Goal: Task Accomplishment & Management: Complete application form

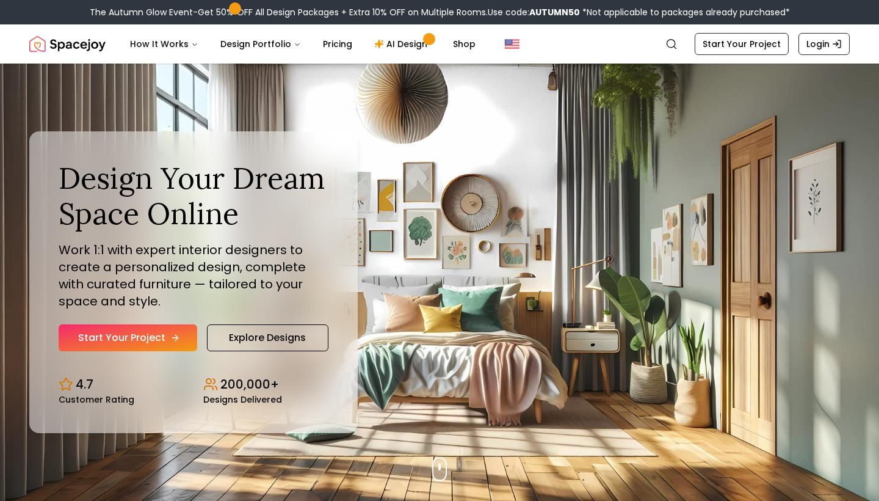
click at [156, 343] on link "Start Your Project" at bounding box center [128, 337] width 139 height 27
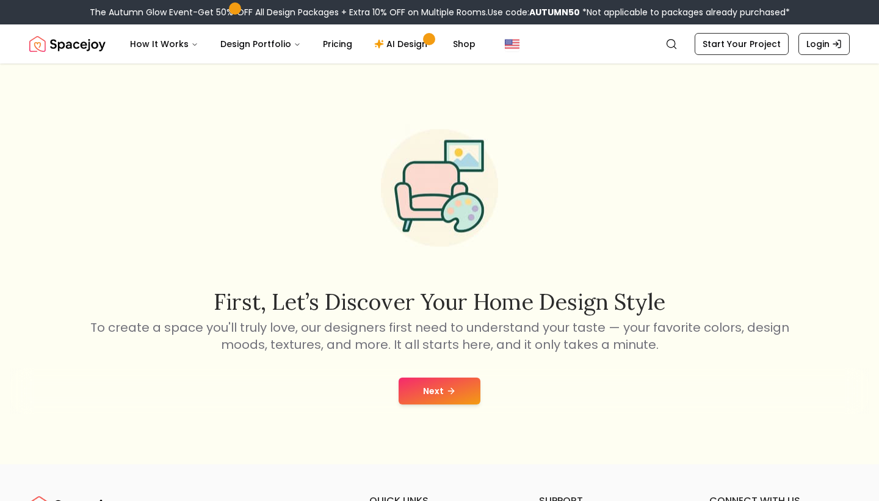
click at [417, 391] on button "Next" at bounding box center [440, 390] width 82 height 27
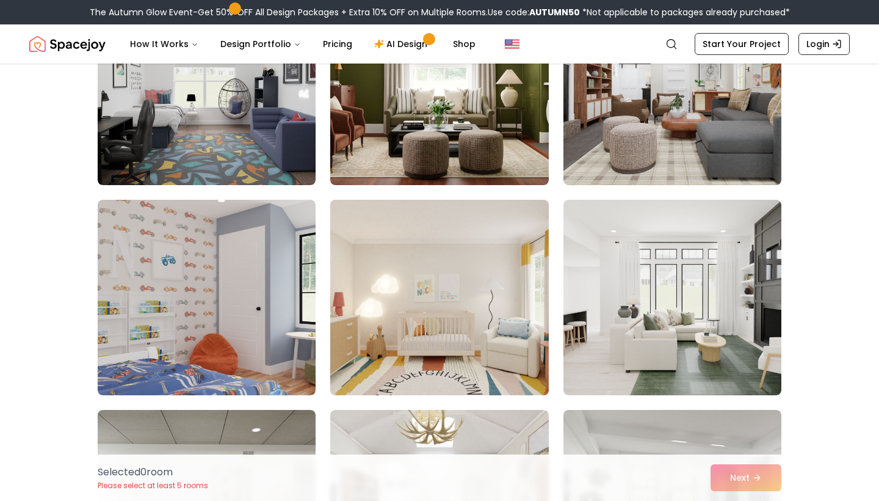
scroll to position [602, 0]
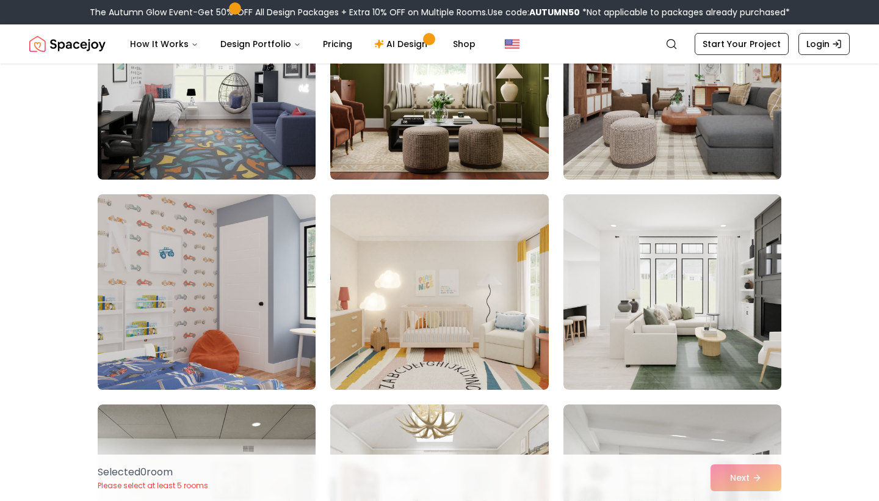
click at [245, 331] on img at bounding box center [206, 291] width 229 height 205
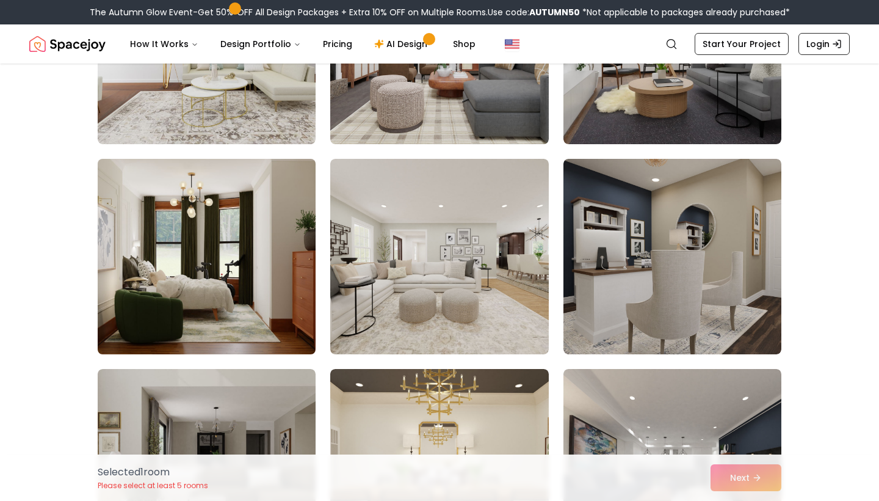
scroll to position [1065, 0]
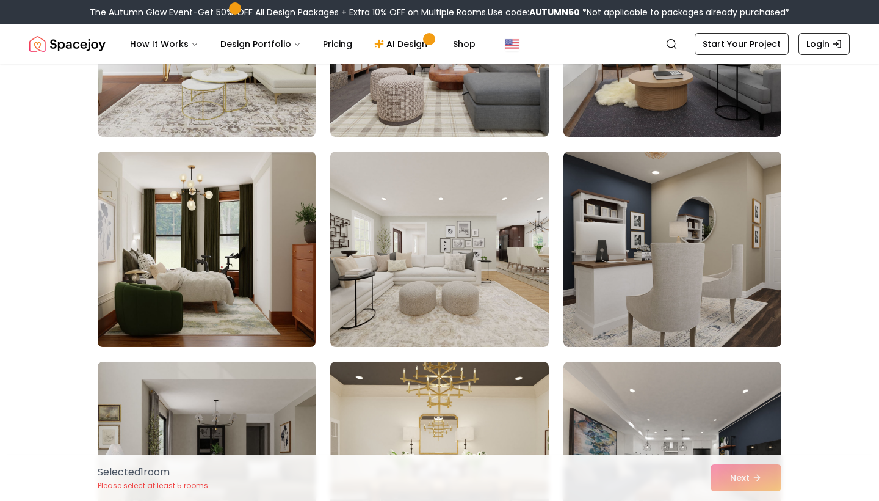
click at [249, 300] on img at bounding box center [206, 249] width 229 height 205
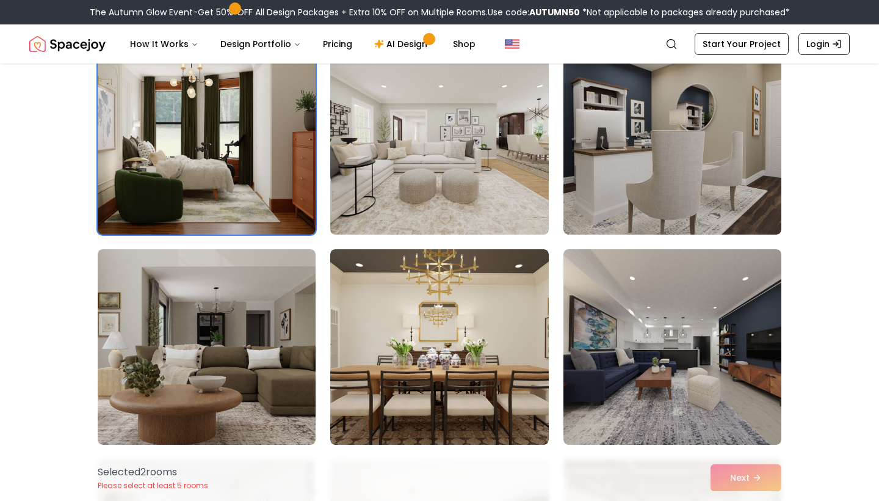
scroll to position [1236, 0]
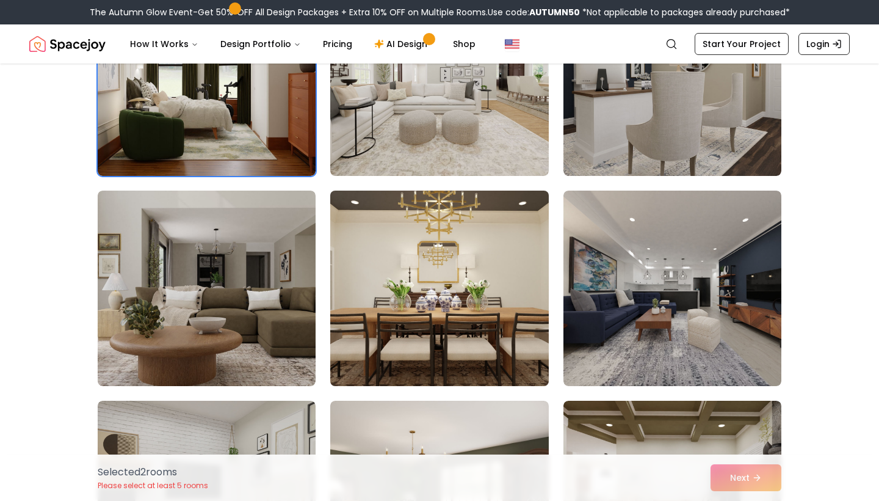
click at [430, 320] on img at bounding box center [439, 288] width 229 height 205
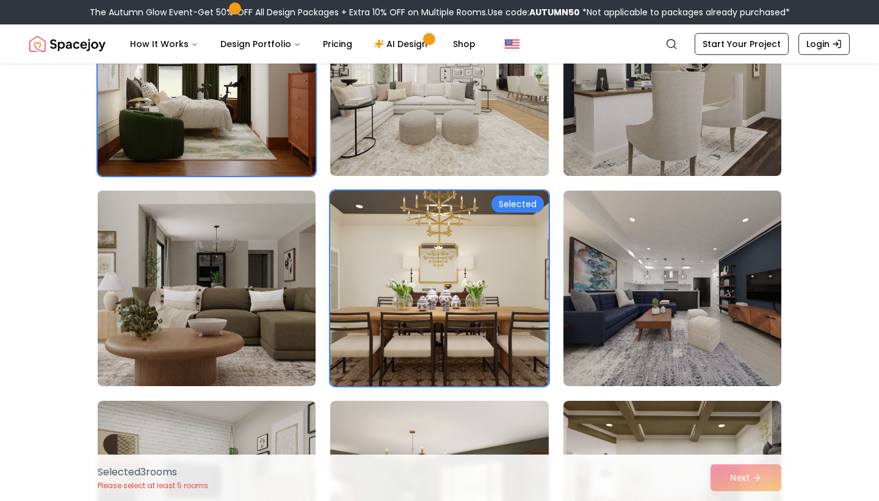
click at [258, 251] on img at bounding box center [206, 288] width 229 height 205
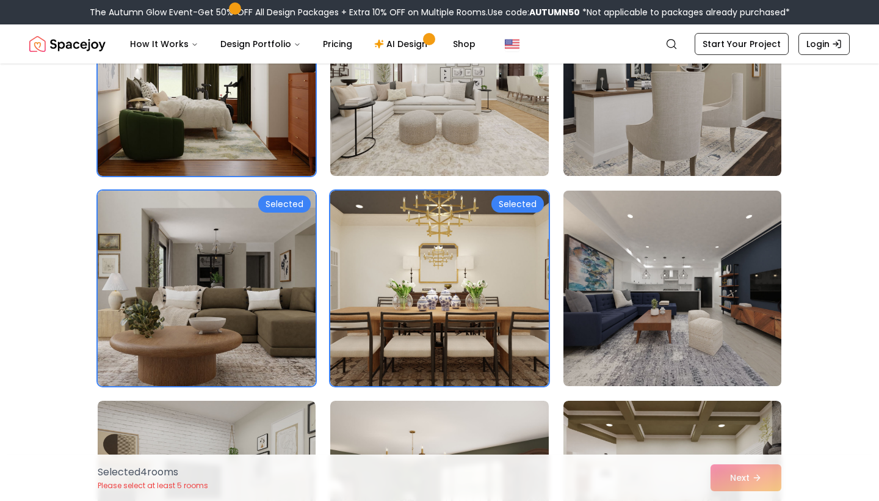
click at [623, 283] on img at bounding box center [672, 288] width 229 height 205
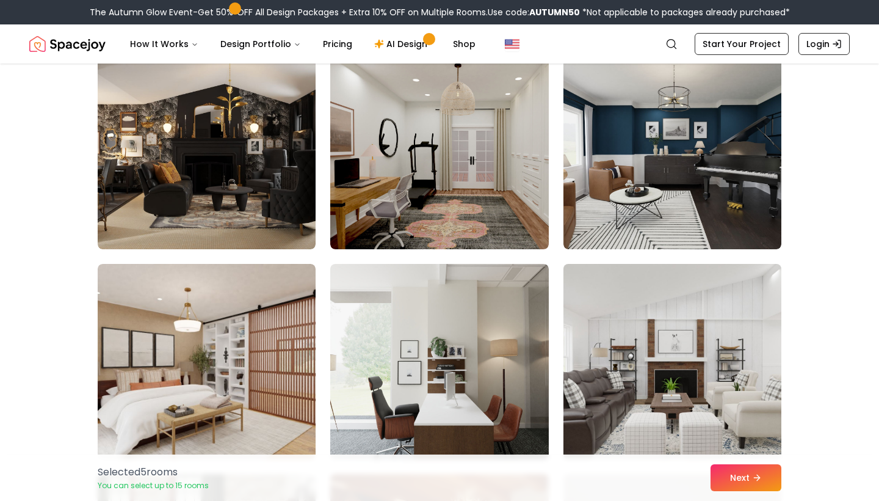
scroll to position [2841, 0]
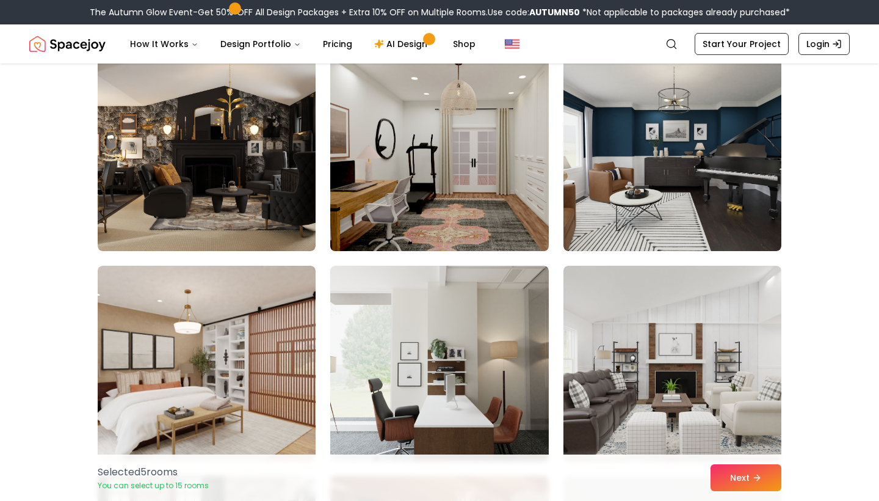
click at [422, 123] on img at bounding box center [439, 153] width 229 height 205
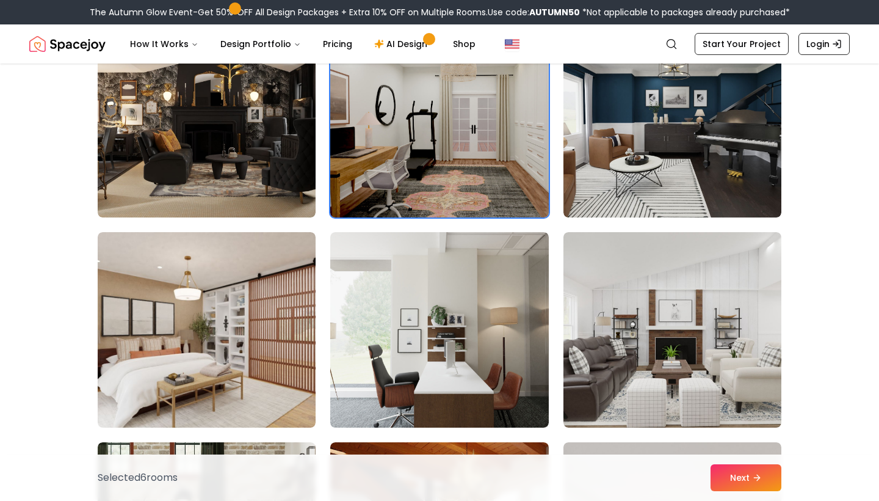
scroll to position [2881, 0]
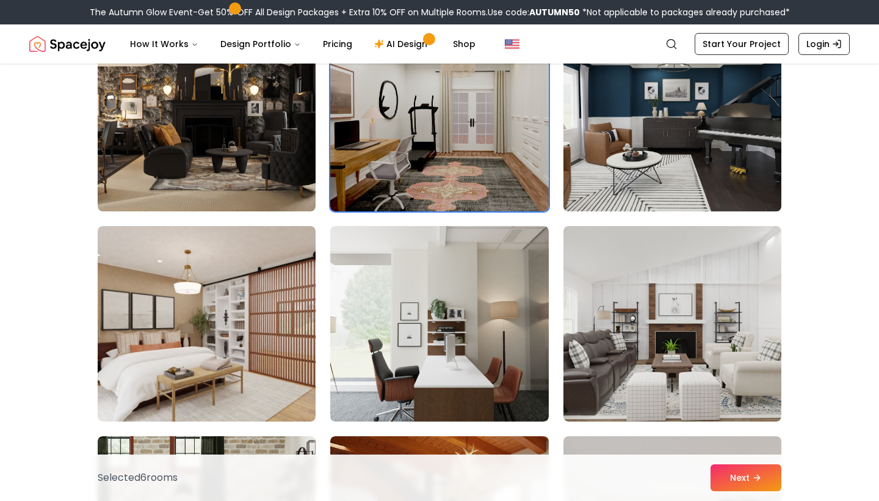
click at [705, 163] on img at bounding box center [672, 113] width 229 height 205
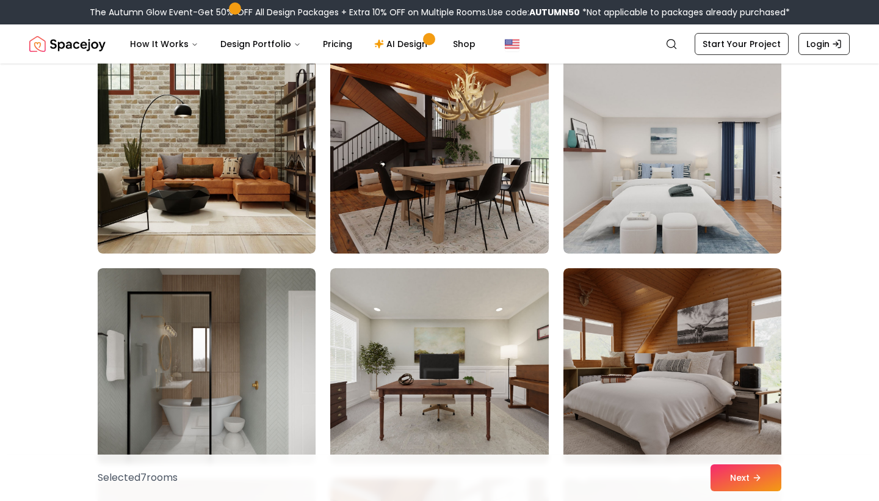
scroll to position [3260, 0]
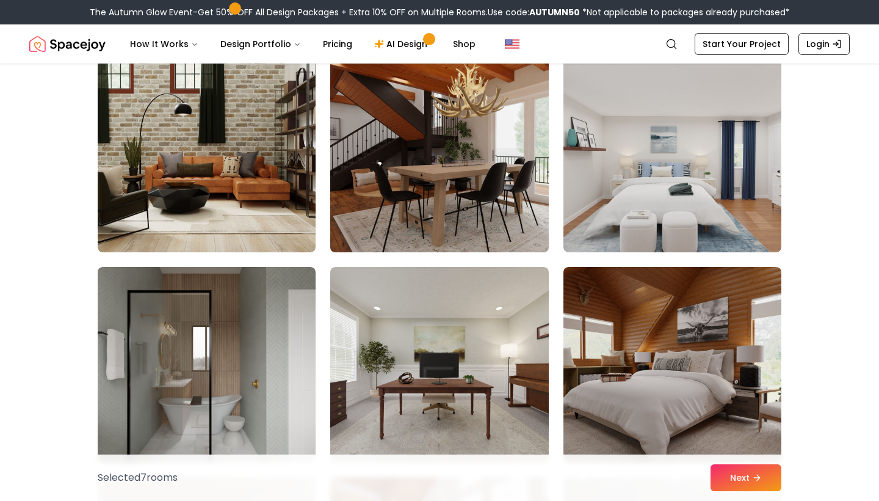
click at [434, 137] on img at bounding box center [439, 154] width 229 height 205
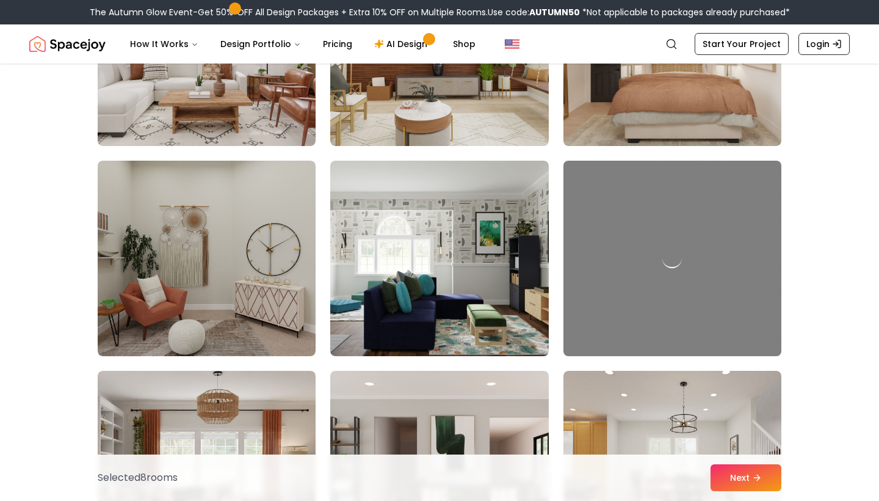
scroll to position [5950, 0]
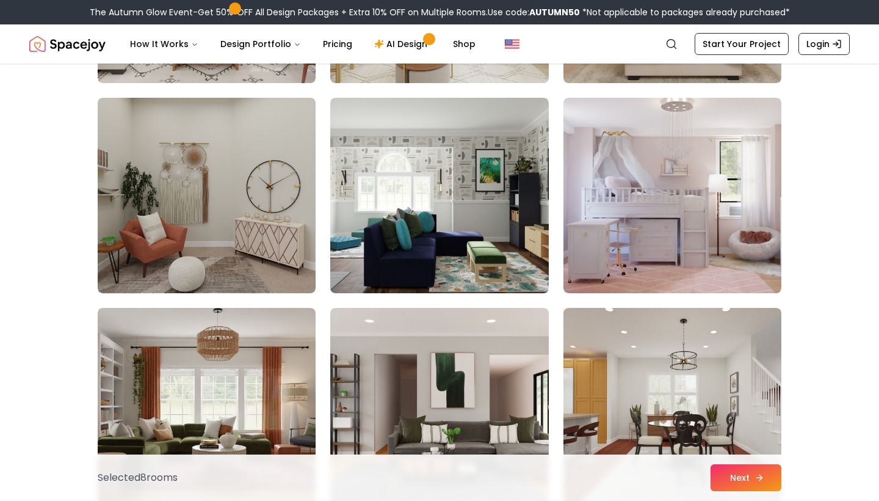
click at [750, 484] on button "Next" at bounding box center [746, 477] width 71 height 27
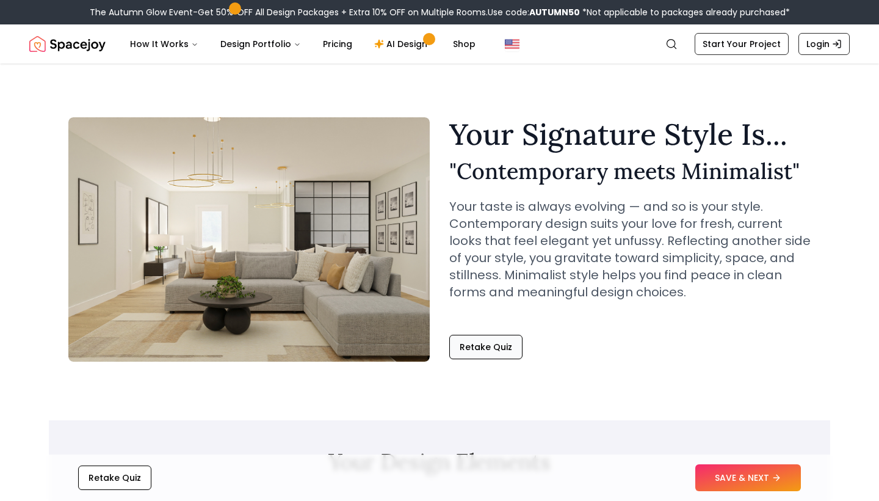
click at [482, 347] on button "Retake Quiz" at bounding box center [485, 347] width 73 height 24
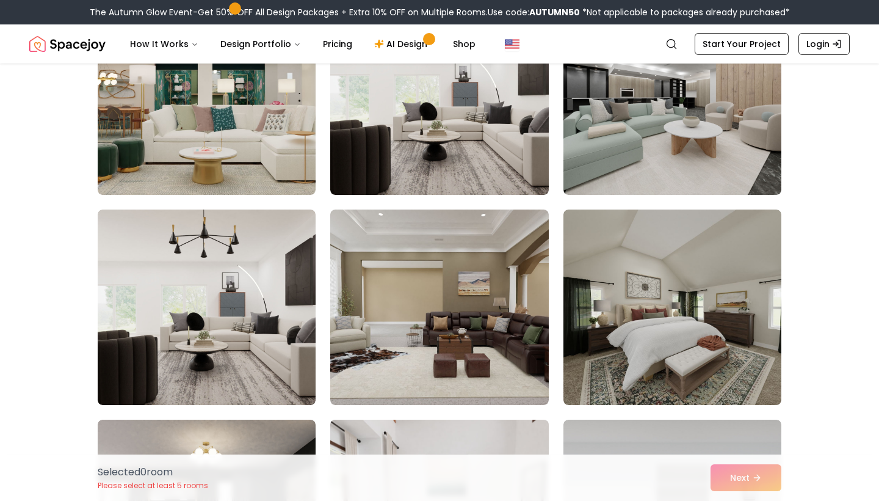
scroll to position [3082, 0]
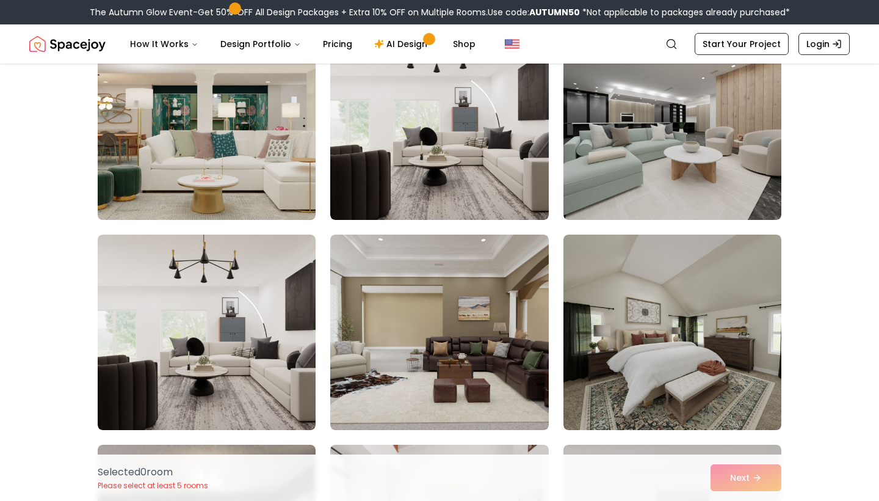
click at [216, 136] on img at bounding box center [206, 122] width 229 height 205
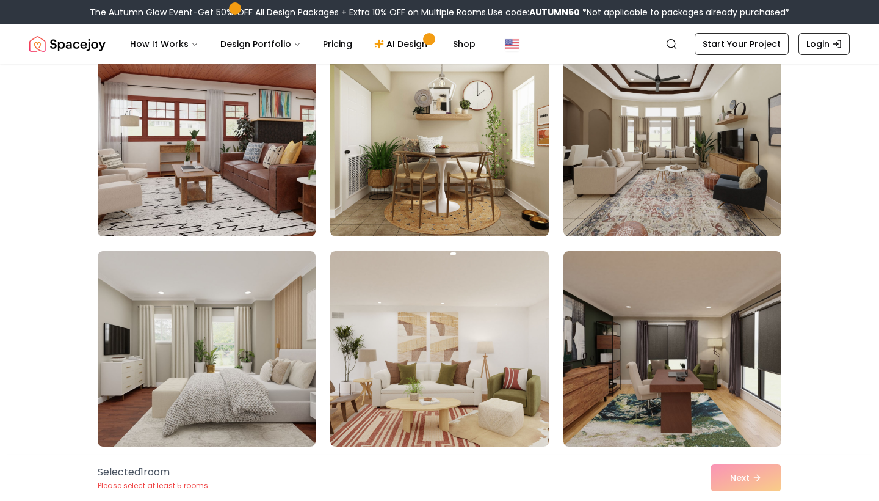
scroll to position [4030, 0]
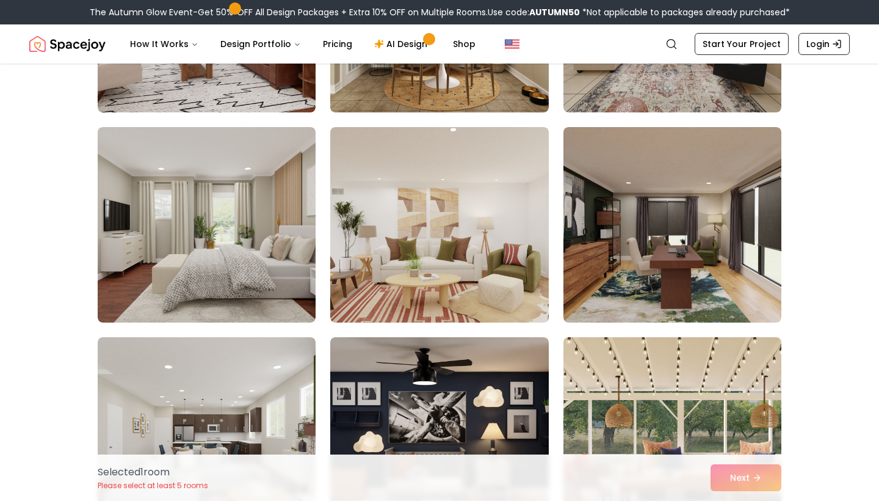
click at [84, 45] on img "Spacejoy" at bounding box center [67, 44] width 76 height 24
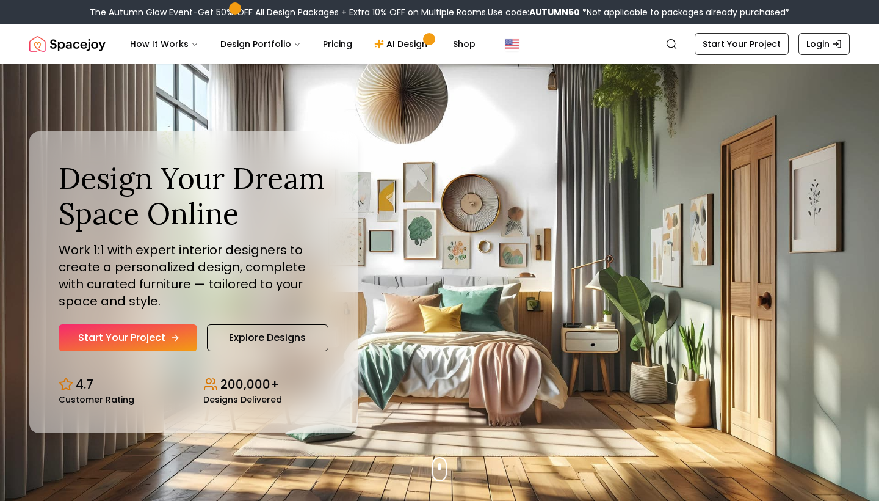
click at [167, 340] on link "Start Your Project" at bounding box center [128, 337] width 139 height 27
